Goal: Navigation & Orientation: Go to known website

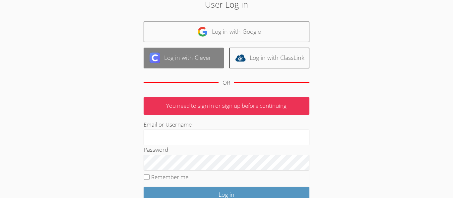
scroll to position [32, 0]
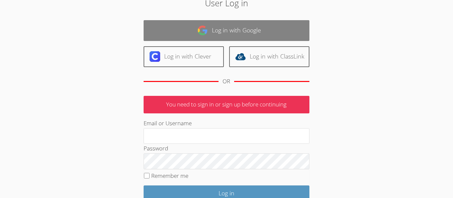
type input "asori4964@ssfusd.org"
click at [255, 39] on link "Log in with Google" at bounding box center [226, 30] width 166 height 21
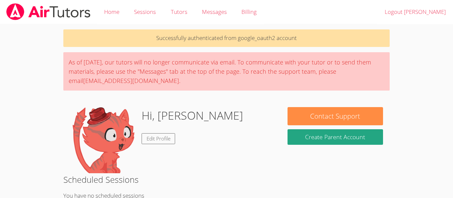
scroll to position [125, 0]
